Goal: Navigation & Orientation: Find specific page/section

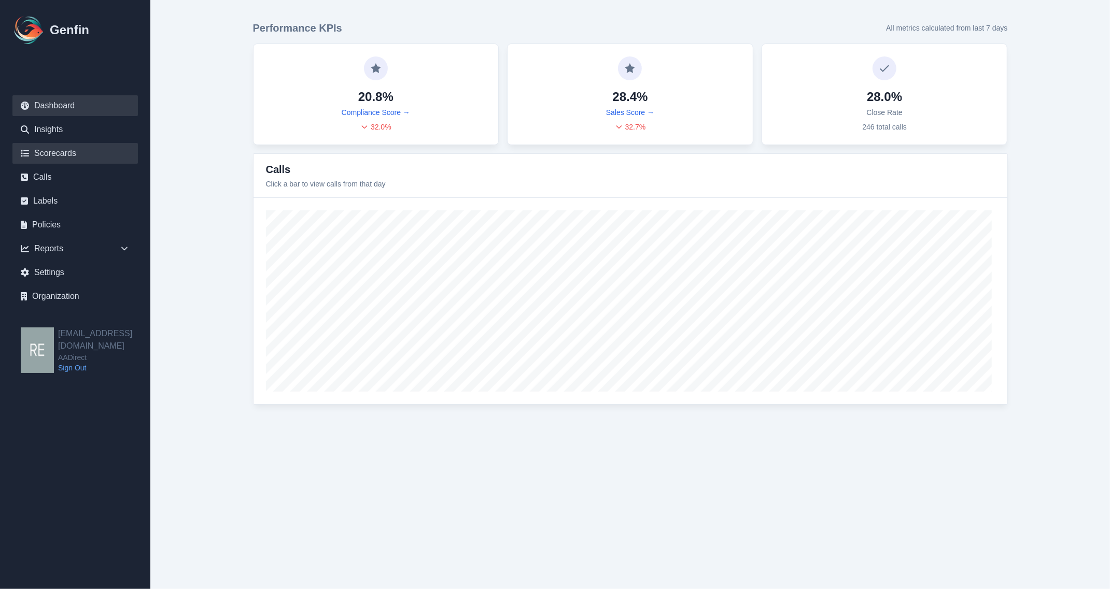
click at [89, 148] on link "Scorecards" at bounding box center [74, 153] width 125 height 21
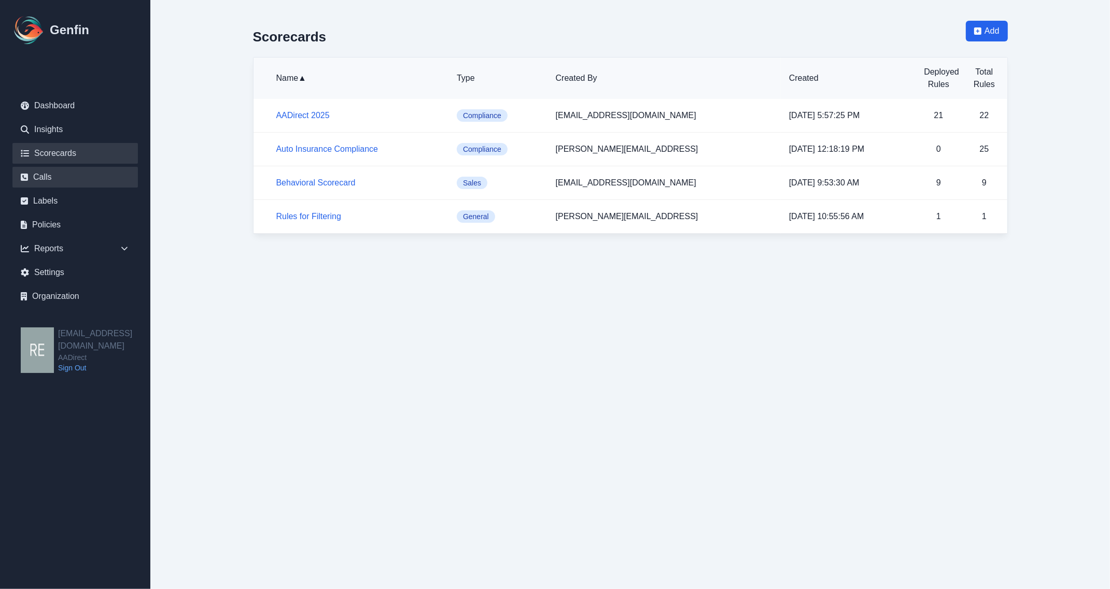
click at [66, 187] on link "Calls" at bounding box center [74, 177] width 125 height 21
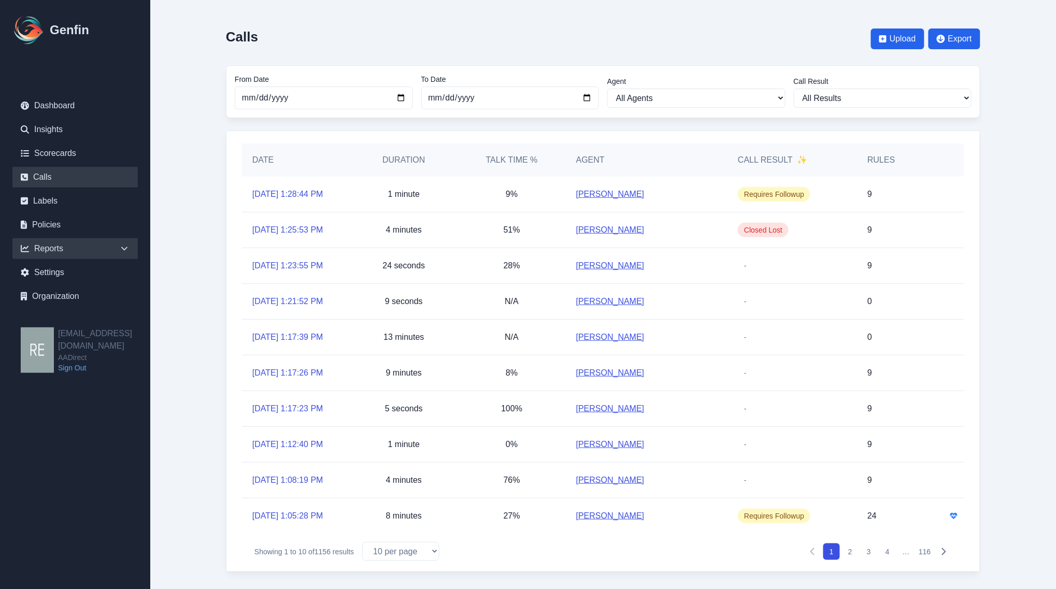
click at [46, 249] on div "Reports" at bounding box center [74, 248] width 125 height 21
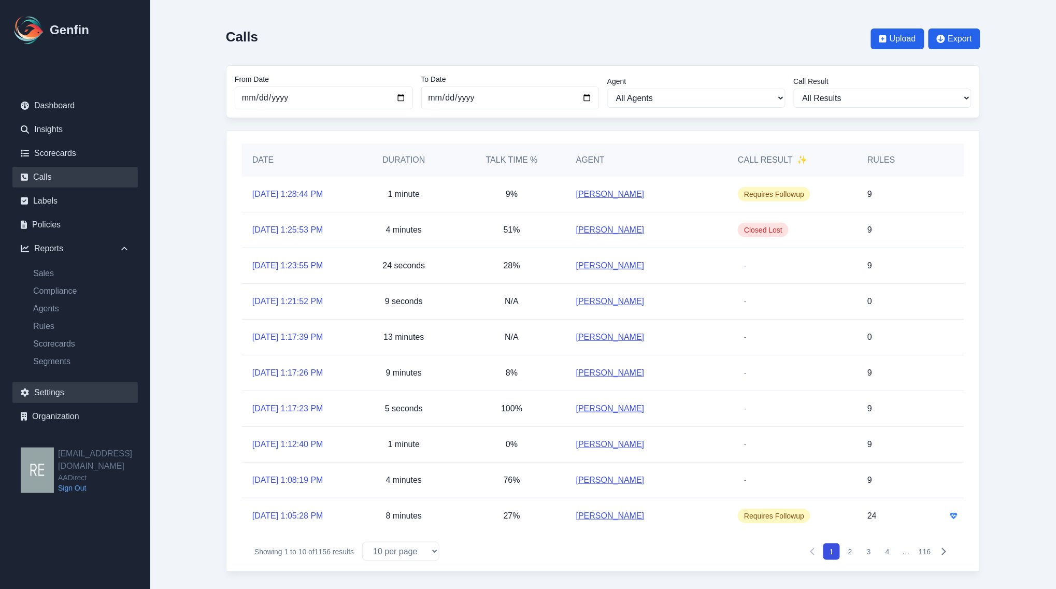
click at [39, 393] on link "Settings" at bounding box center [74, 392] width 125 height 21
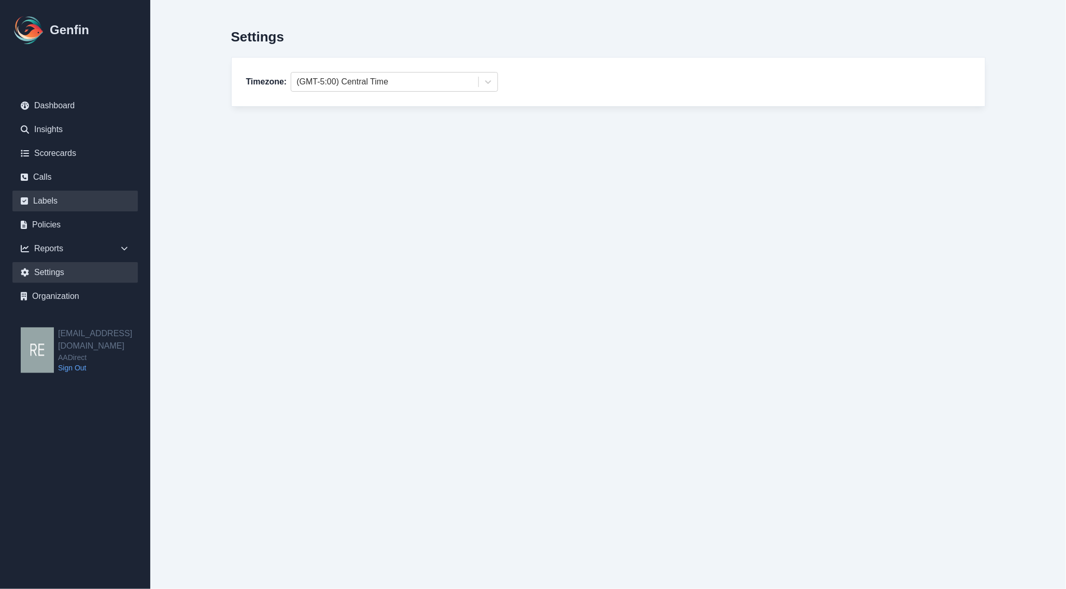
click at [53, 195] on link "Labels" at bounding box center [74, 201] width 125 height 21
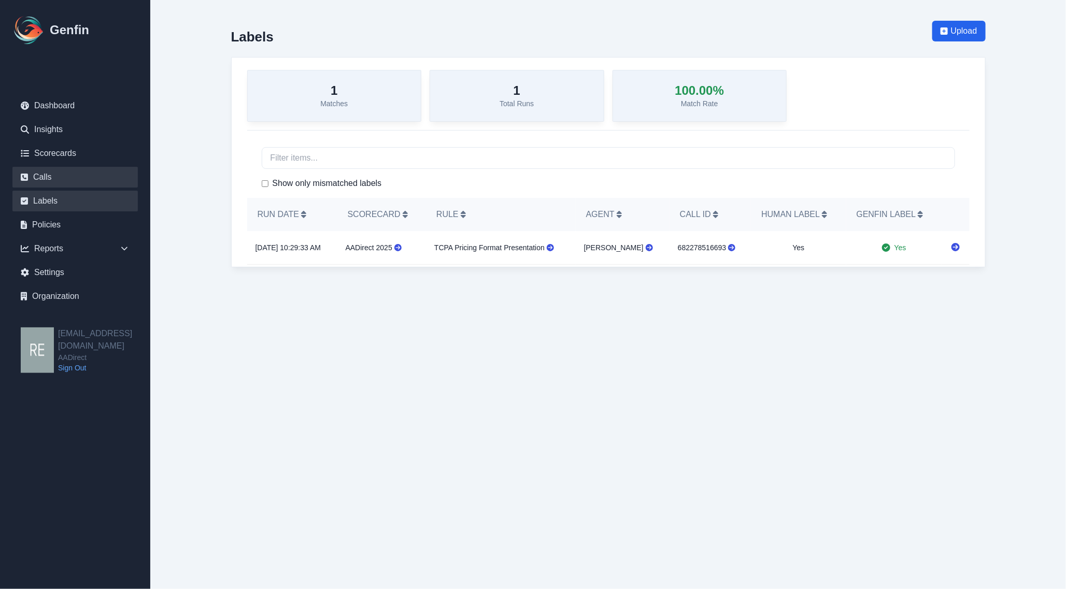
click at [55, 178] on link "Calls" at bounding box center [74, 177] width 125 height 21
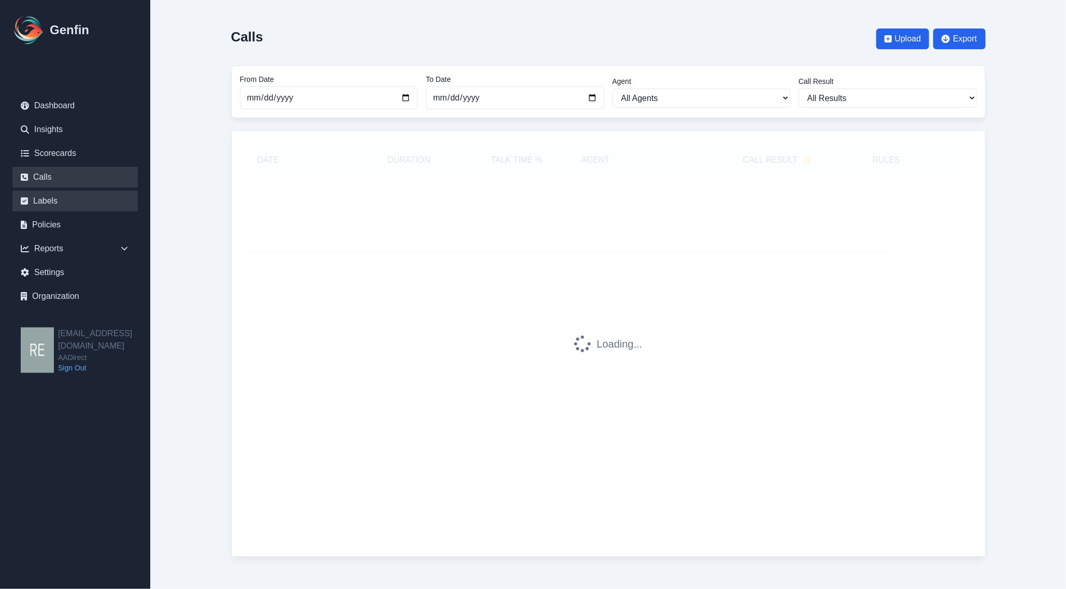
click at [49, 200] on link "Labels" at bounding box center [74, 201] width 125 height 21
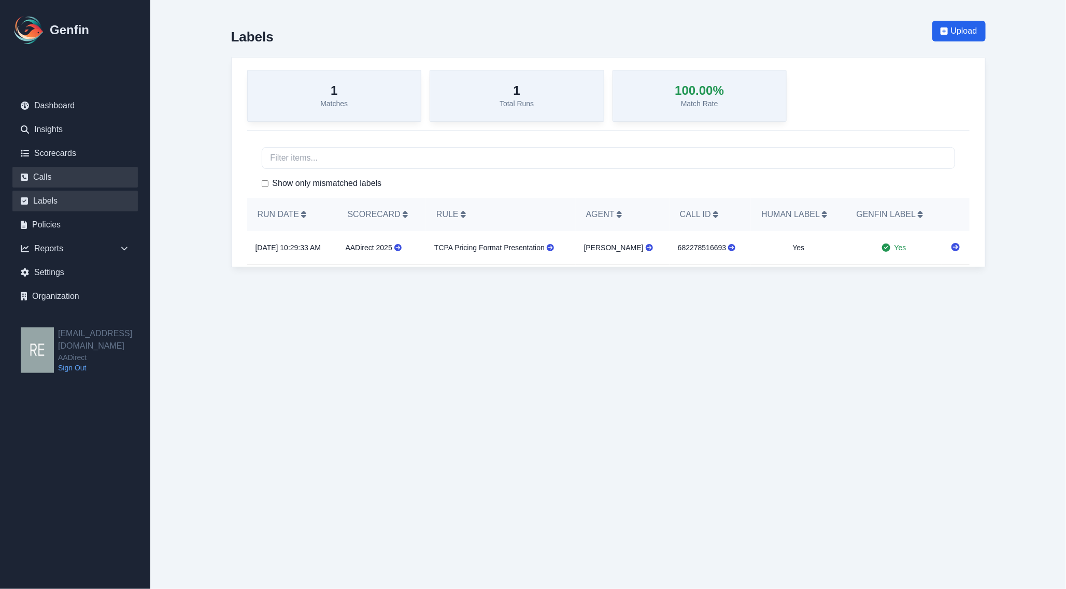
click at [44, 179] on link "Calls" at bounding box center [74, 177] width 125 height 21
